Goal: Task Accomplishment & Management: Use online tool/utility

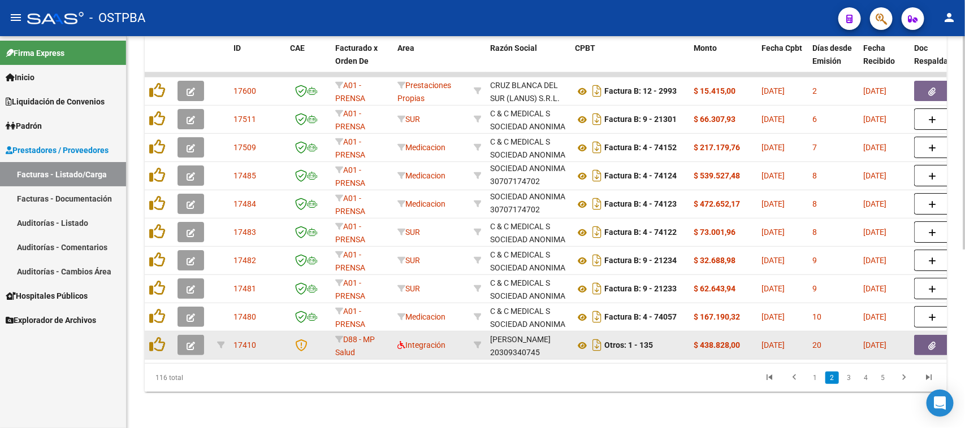
scroll to position [328, 0]
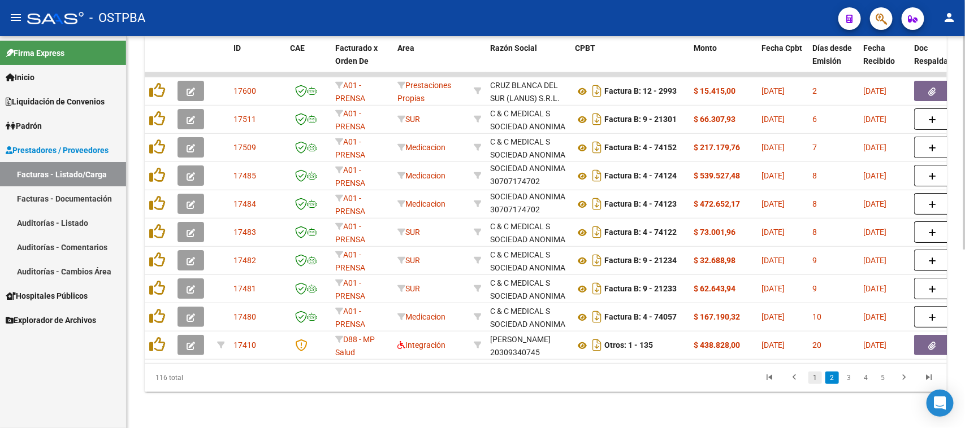
click at [815, 382] on link "1" at bounding box center [815, 378] width 14 height 12
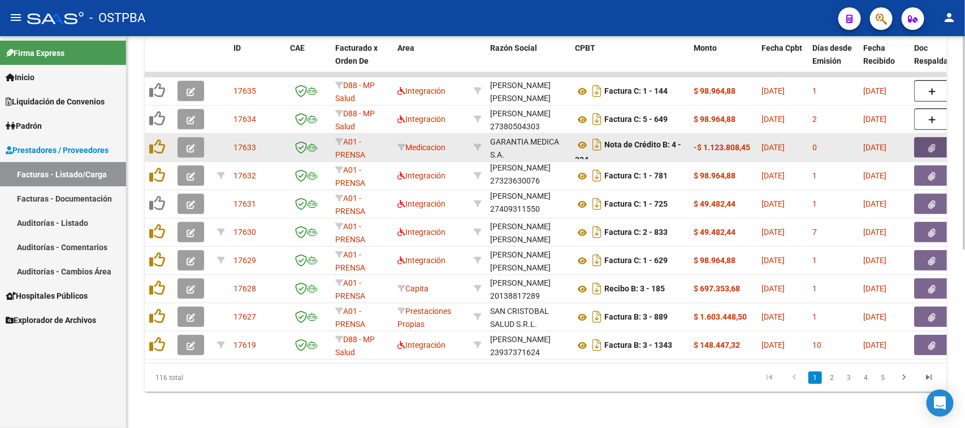
click at [922, 137] on button "button" at bounding box center [932, 147] width 36 height 20
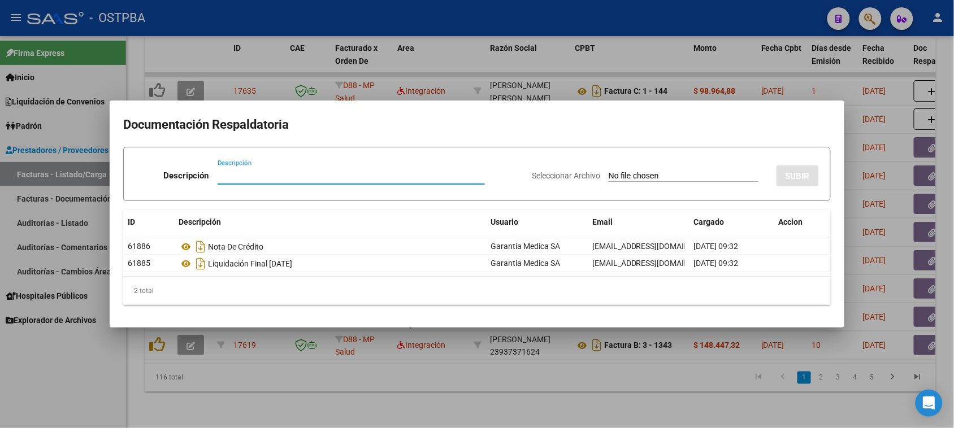
click at [64, 361] on div at bounding box center [477, 214] width 954 height 428
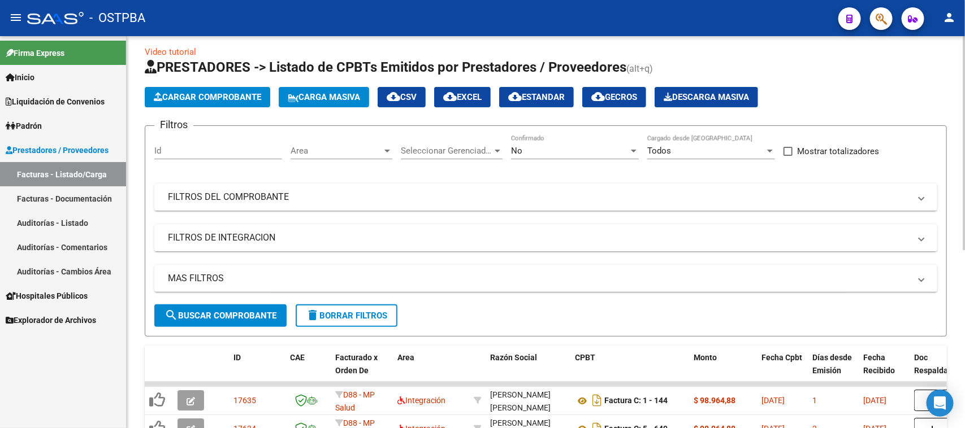
scroll to position [0, 0]
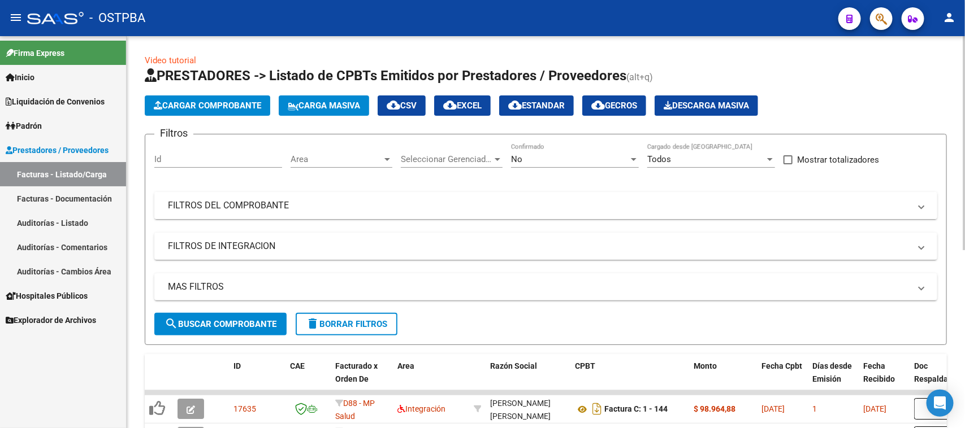
drag, startPoint x: 505, startPoint y: 207, endPoint x: 622, endPoint y: 218, distance: 117.5
click at [508, 207] on mat-panel-title "FILTROS DEL COMPROBANTE" at bounding box center [539, 206] width 742 height 12
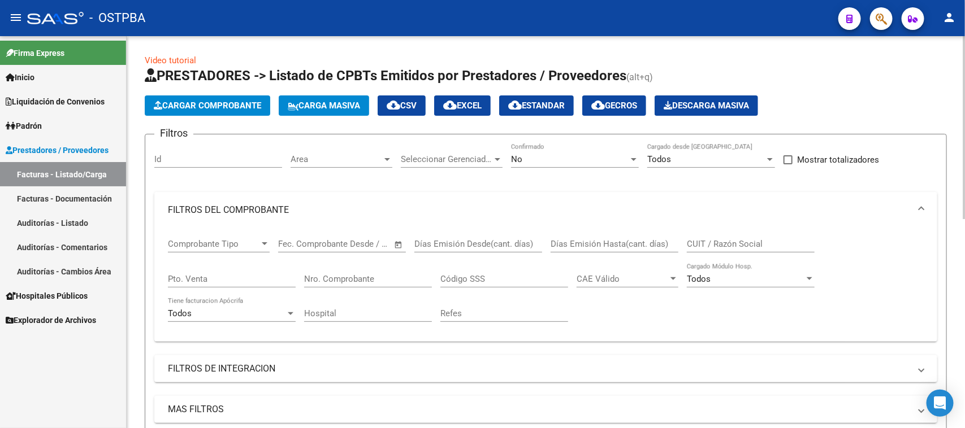
click at [724, 236] on div "CUIT / Razón Social" at bounding box center [751, 240] width 128 height 24
type input "garantia medica"
click at [543, 162] on div "No" at bounding box center [570, 159] width 118 height 10
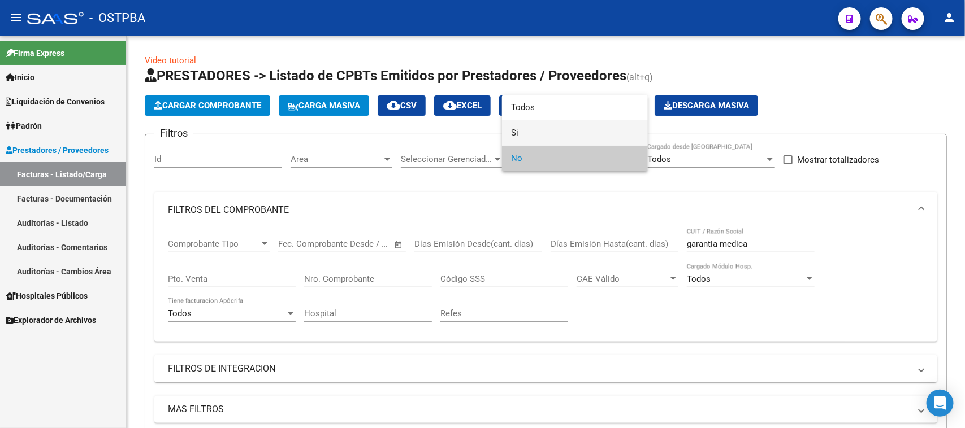
click at [516, 136] on span "Si" at bounding box center [575, 132] width 128 height 25
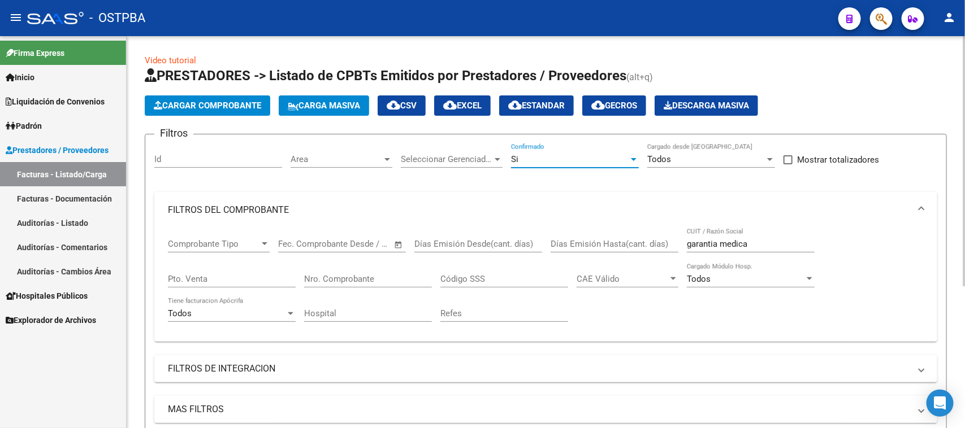
scroll to position [141, 0]
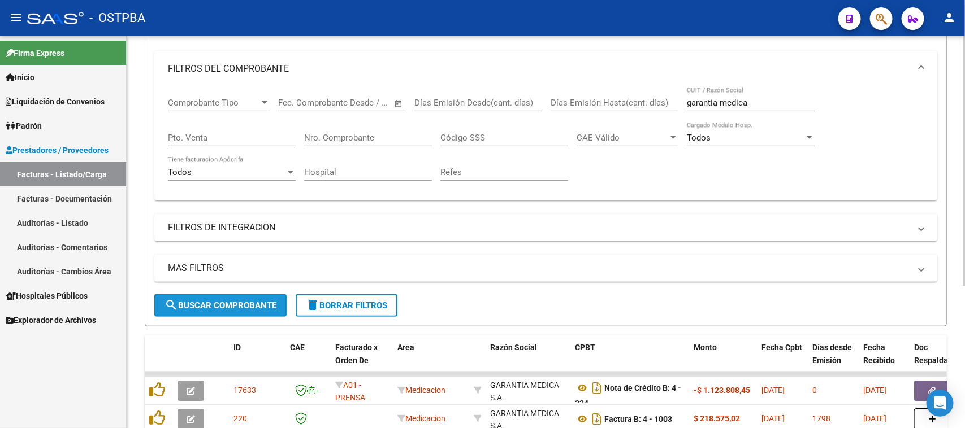
click at [244, 306] on span "search Buscar Comprobante" at bounding box center [220, 306] width 112 height 10
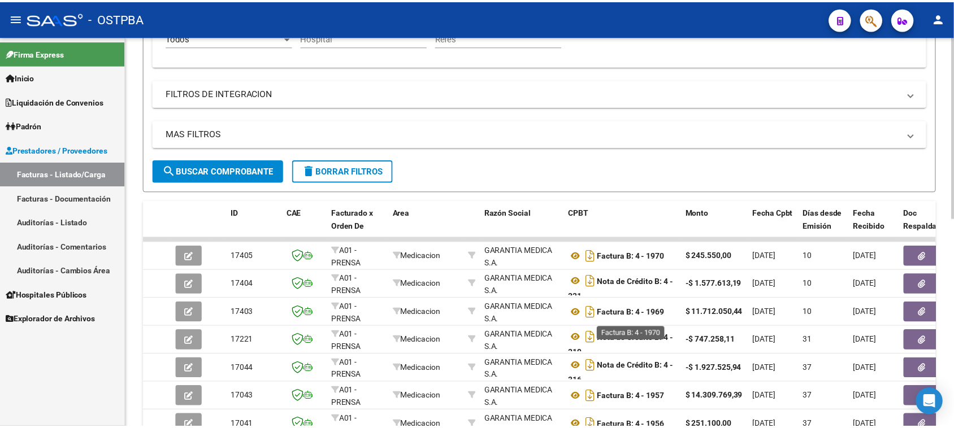
scroll to position [283, 0]
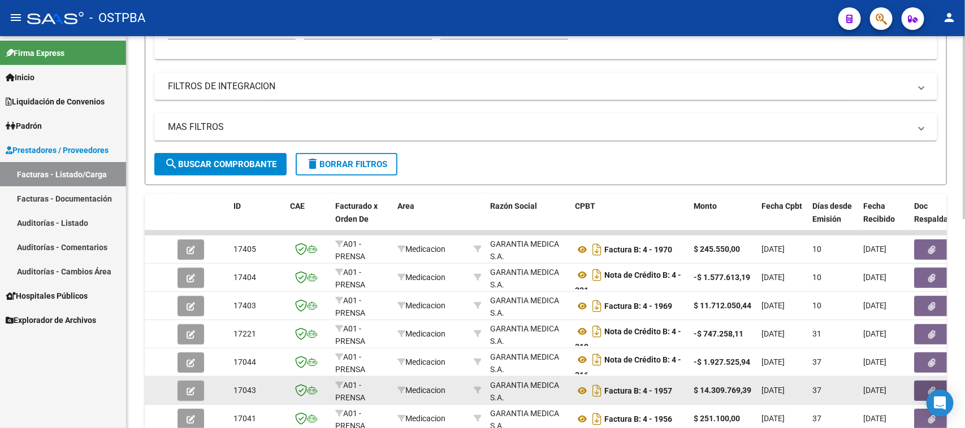
click at [920, 389] on button "button" at bounding box center [932, 391] width 36 height 20
